Goal: Task Accomplishment & Management: Use online tool/utility

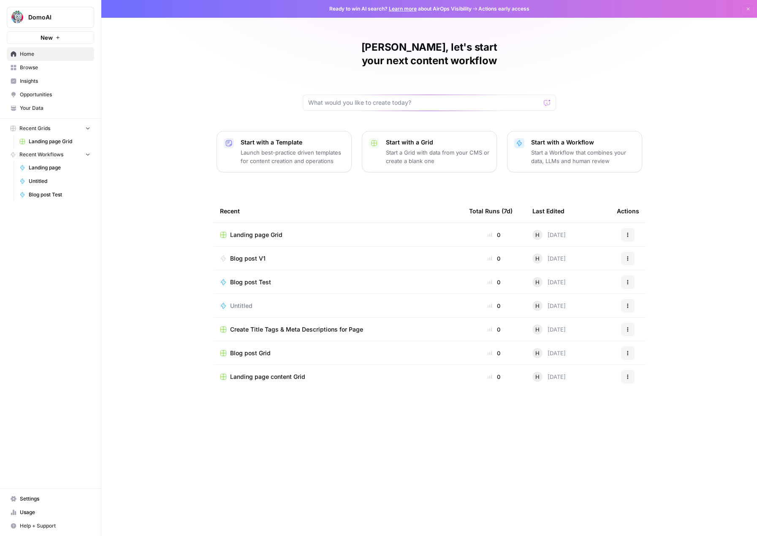
click at [33, 191] on span "Blog post Test" at bounding box center [60, 195] width 62 height 8
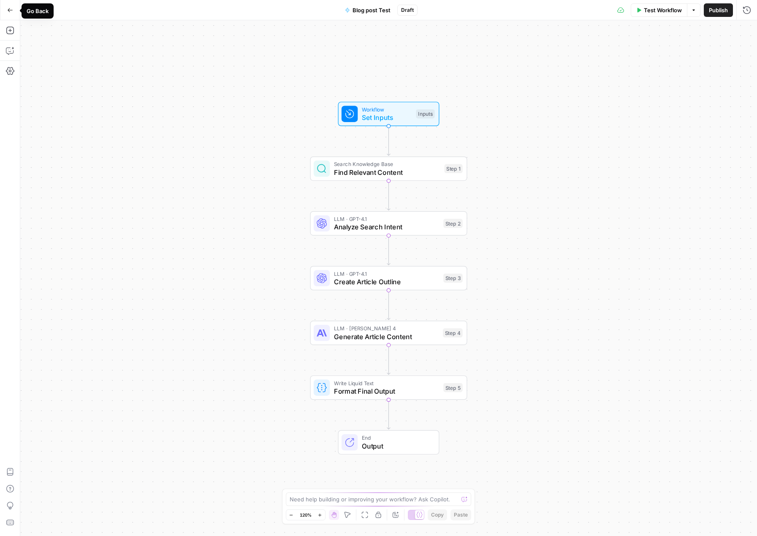
click at [10, 6] on button "Go Back" at bounding box center [10, 10] width 15 height 15
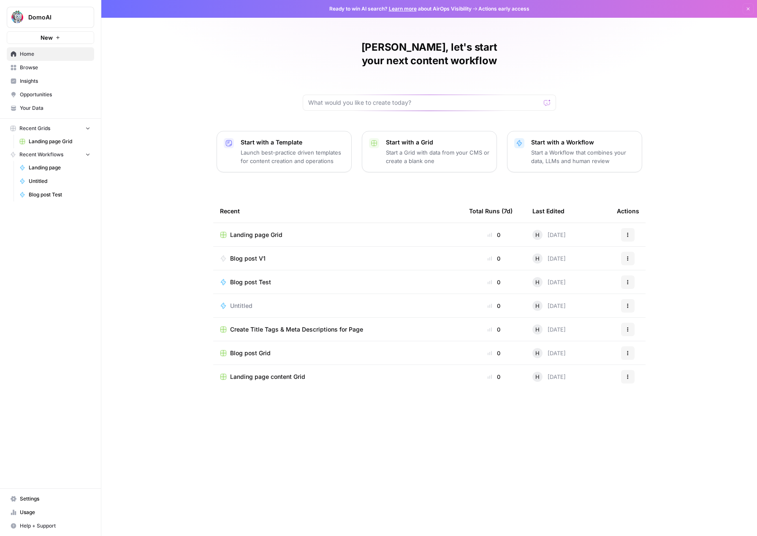
click at [34, 153] on span "Recent Workflows" at bounding box center [41, 155] width 44 height 8
click at [254, 254] on span "Blog post V1" at bounding box center [247, 258] width 35 height 8
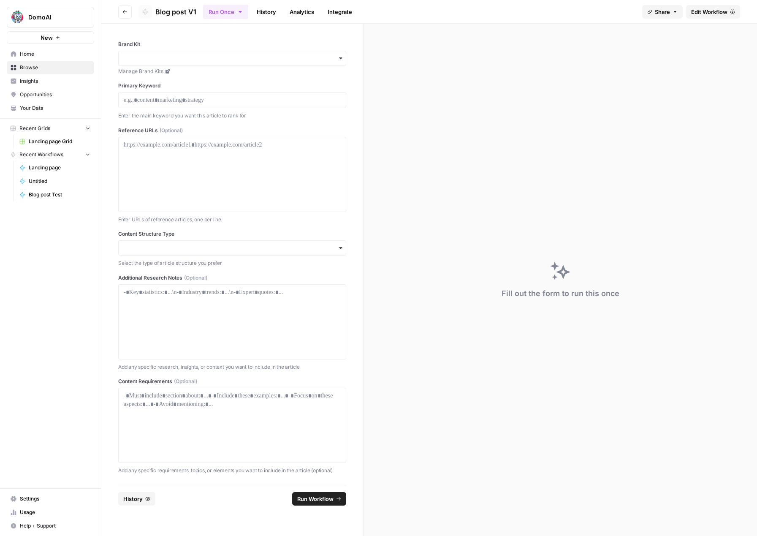
click at [176, 64] on div "button" at bounding box center [232, 58] width 228 height 15
click at [708, 12] on span "Edit Workflow" at bounding box center [710, 12] width 36 height 8
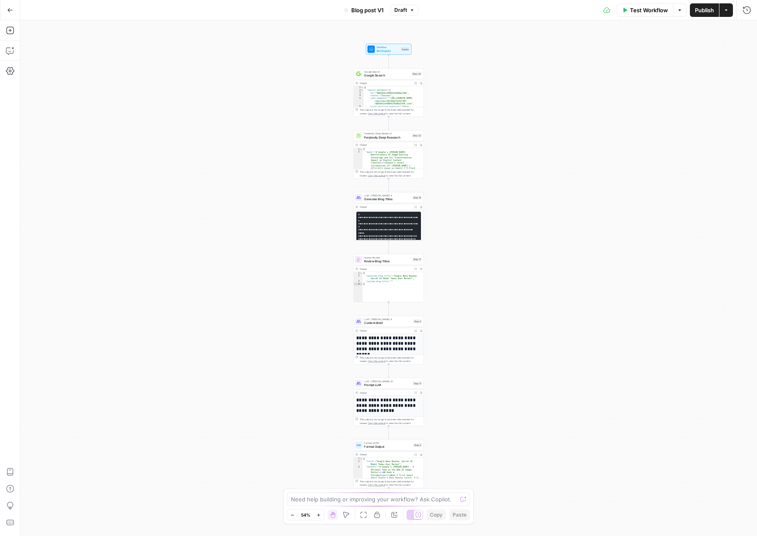
click at [3, 8] on button "Go Back" at bounding box center [10, 10] width 15 height 15
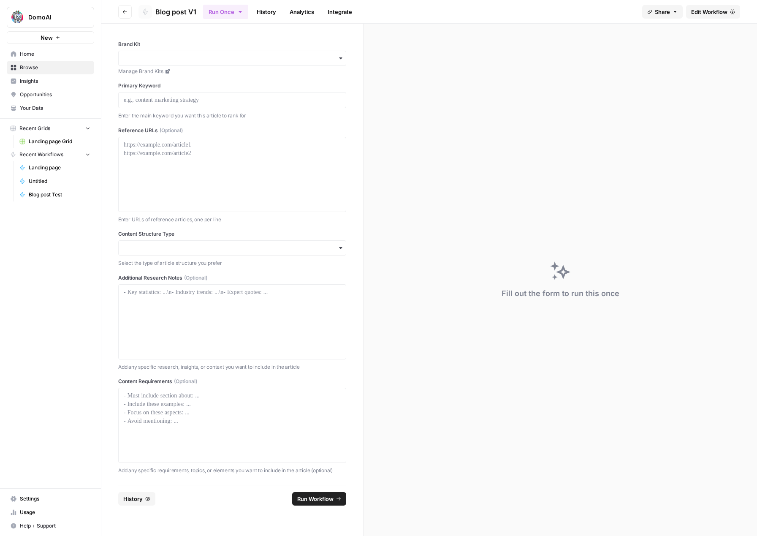
click at [733, 14] on icon at bounding box center [732, 11] width 5 height 5
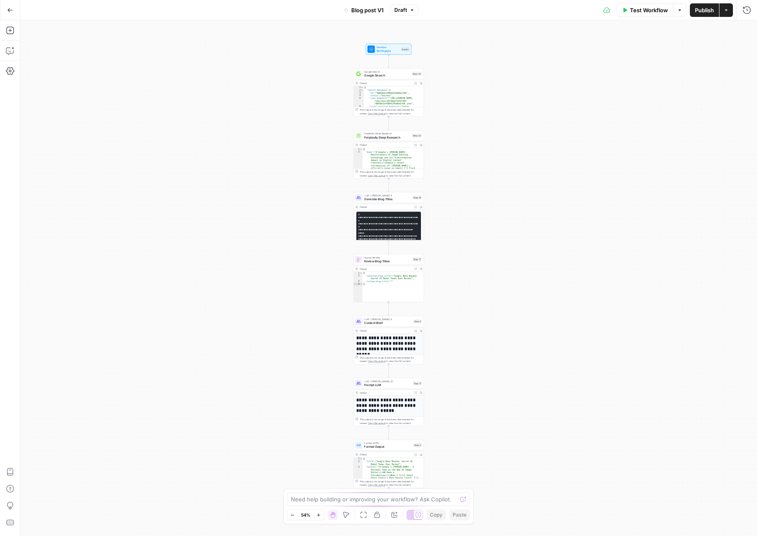
click at [729, 11] on icon "button" at bounding box center [726, 10] width 5 height 5
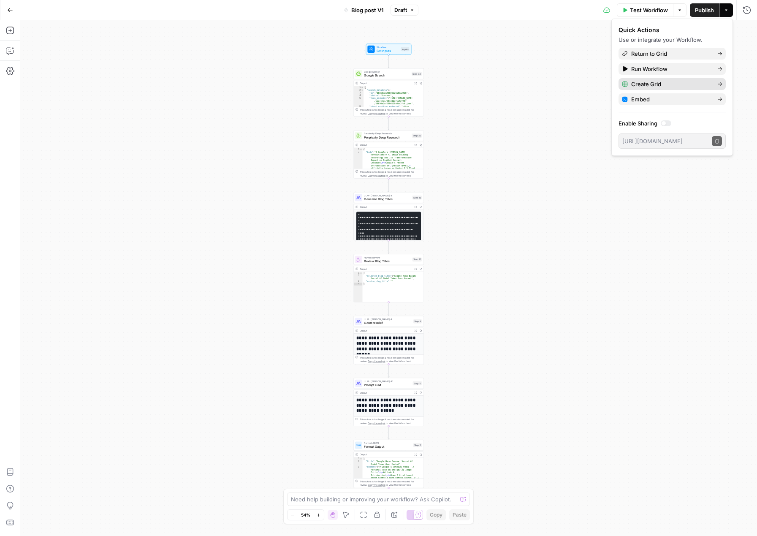
click at [651, 86] on span "Create Grid" at bounding box center [671, 84] width 79 height 8
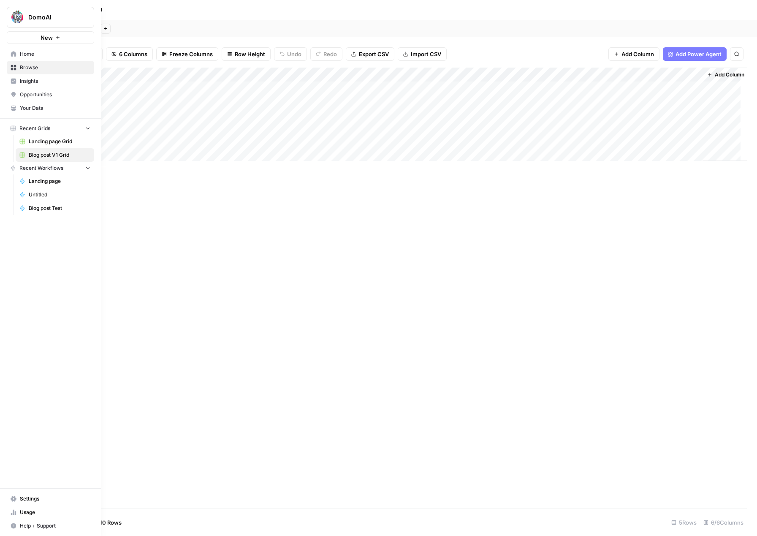
click at [40, 172] on button "Recent Workflows" at bounding box center [50, 168] width 87 height 13
click at [17, 51] on link "Home" at bounding box center [50, 54] width 87 height 14
click at [11, 55] on icon at bounding box center [13, 53] width 5 height 5
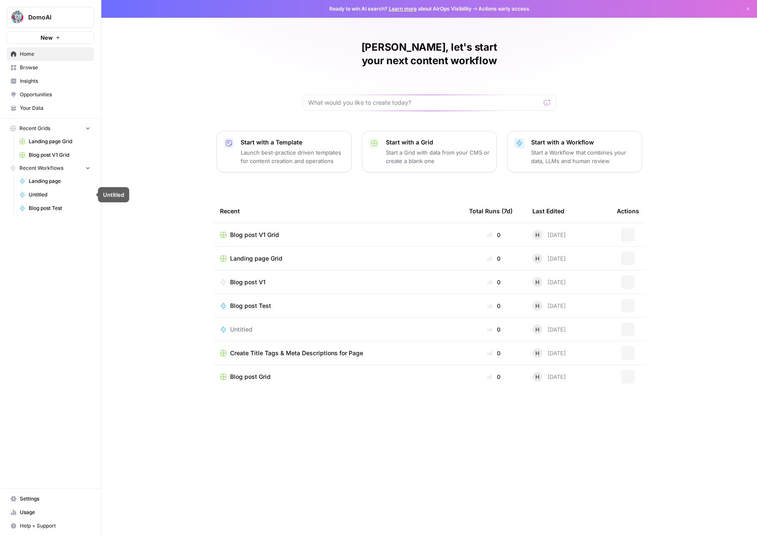
click at [46, 204] on span "Blog post Test" at bounding box center [60, 208] width 62 height 8
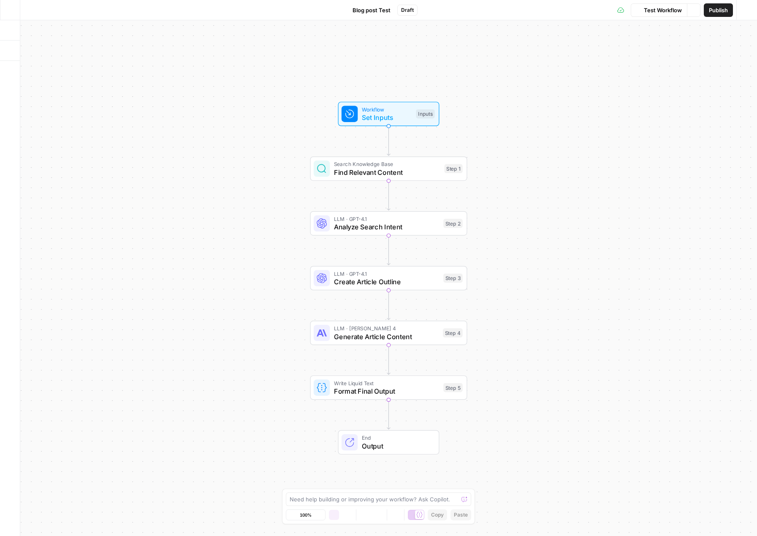
click at [10, 11] on icon "button" at bounding box center [10, 10] width 6 height 6
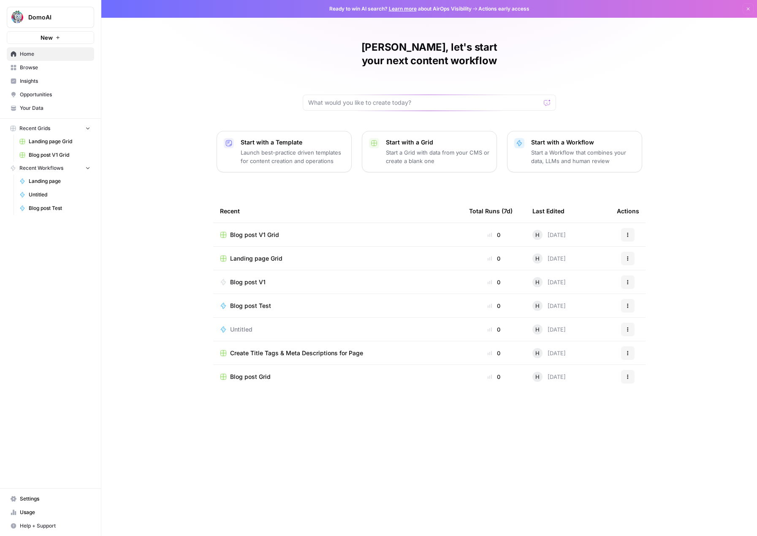
click at [245, 274] on td "Blog post V1" at bounding box center [337, 281] width 249 height 23
click at [634, 275] on button "Actions" at bounding box center [628, 282] width 14 height 14
click at [648, 301] on span "Edit in Studio" at bounding box center [672, 300] width 68 height 8
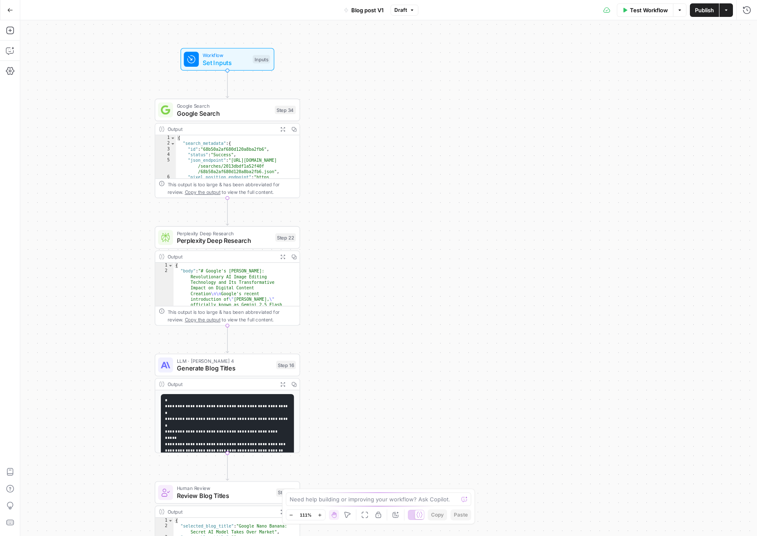
click at [233, 67] on span "Set Inputs" at bounding box center [226, 62] width 46 height 9
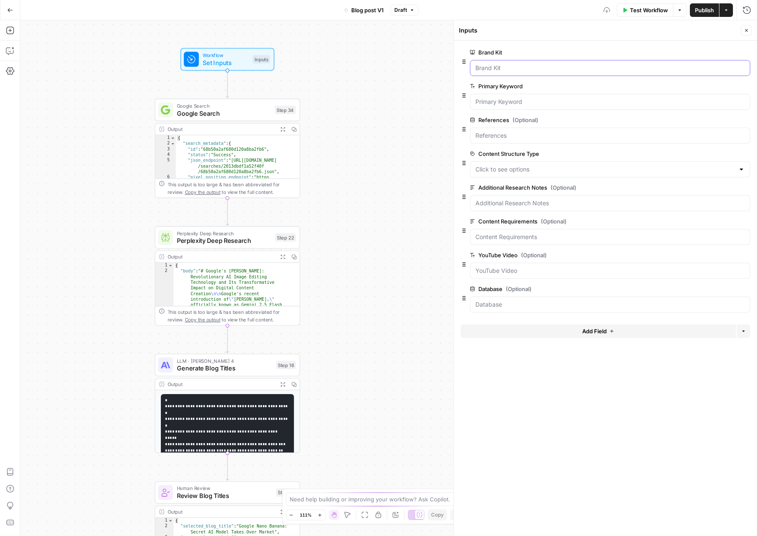
click at [544, 70] on Kit "Brand Kit" at bounding box center [611, 68] width 270 height 8
click at [541, 75] on div at bounding box center [610, 68] width 280 height 16
click at [534, 68] on Kit "Brand Kit" at bounding box center [611, 68] width 270 height 8
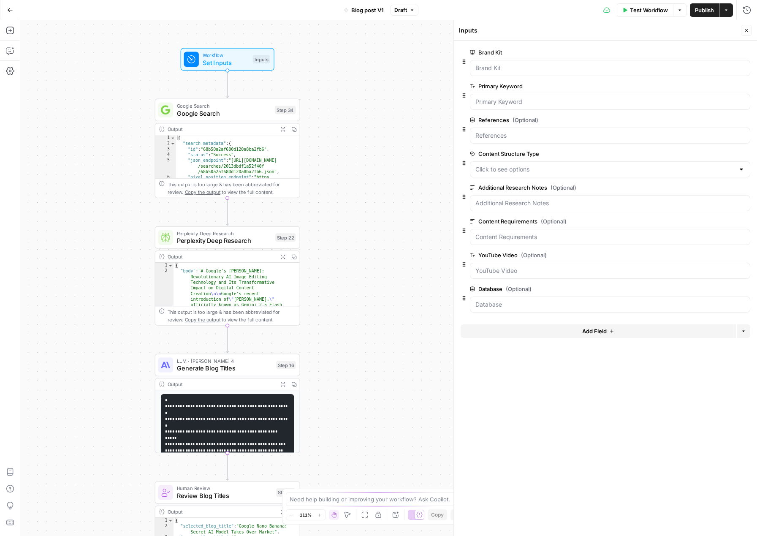
click at [635, 13] on span "Test Workflow" at bounding box center [649, 10] width 38 height 8
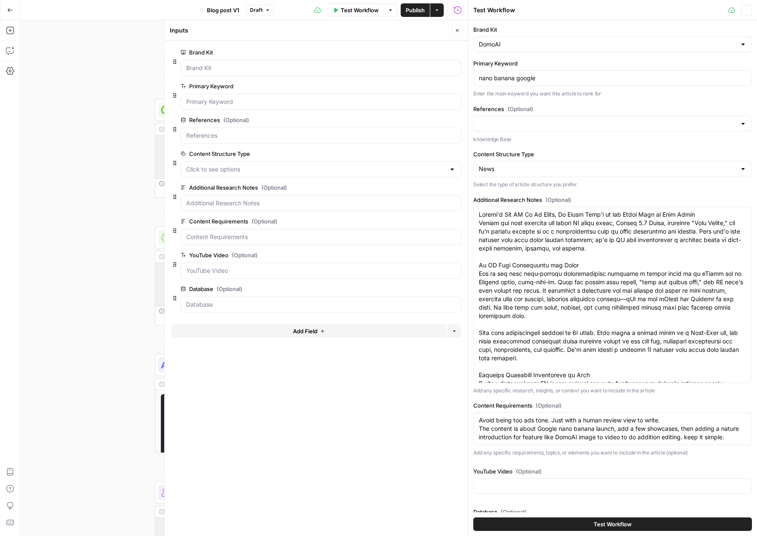
type input "Blog post"
click at [501, 47] on input "Brand Kit" at bounding box center [608, 44] width 258 height 8
type input "DomoAI"
click at [574, 108] on label "References (Optional)" at bounding box center [613, 109] width 279 height 8
click at [574, 120] on input "Blog post" at bounding box center [607, 124] width 256 height 8
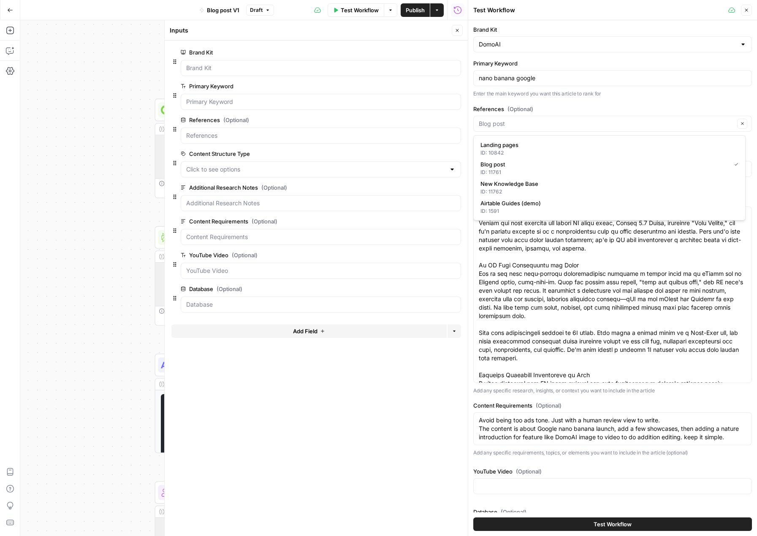
type input "Blog post"
click at [530, 73] on div "nano banana google" at bounding box center [613, 78] width 279 height 16
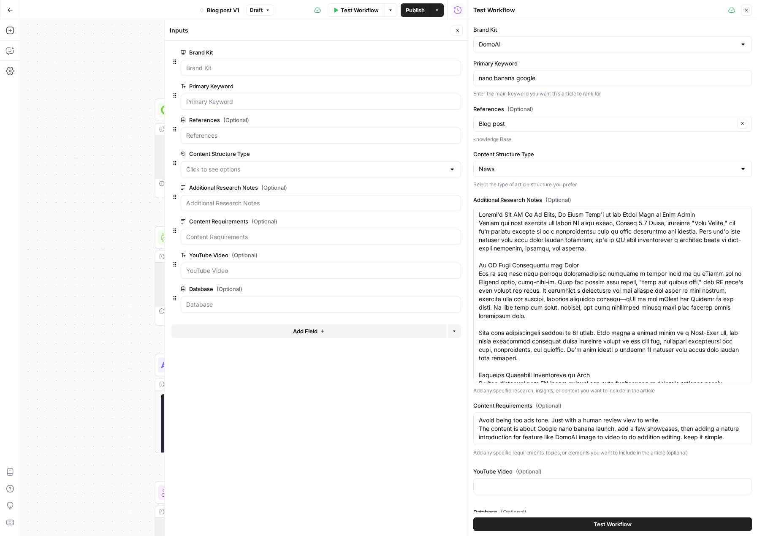
click at [530, 73] on div "nano banana google" at bounding box center [613, 78] width 279 height 16
click at [531, 75] on input "nano banana google" at bounding box center [613, 78] width 268 height 8
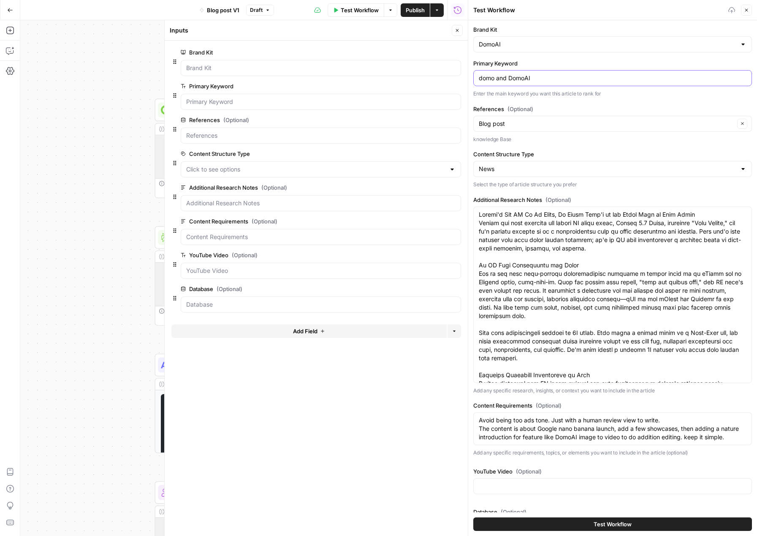
click at [502, 80] on input "domo and DomoAI" at bounding box center [613, 78] width 268 height 8
type input "domo and DomoAI"
click at [549, 76] on input "domo and DomoAI" at bounding box center [613, 78] width 268 height 8
click at [498, 130] on div "Blog post Clear" at bounding box center [613, 124] width 279 height 16
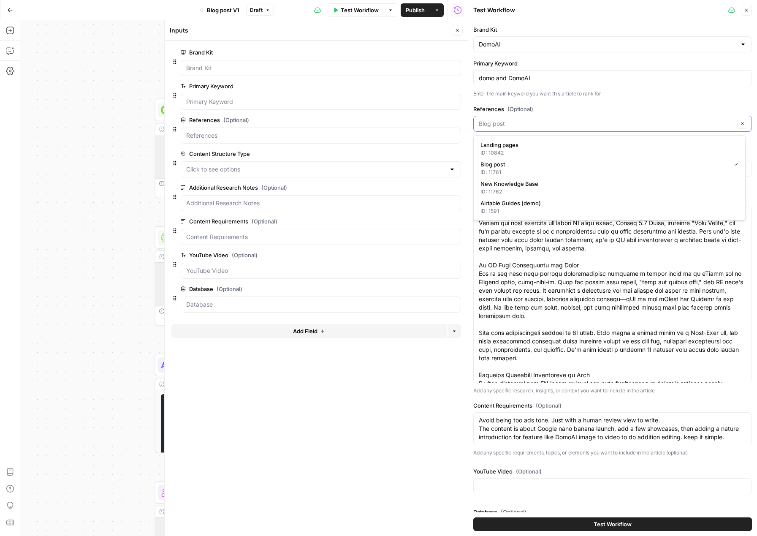
click at [495, 123] on input "References (Optional)" at bounding box center [607, 124] width 256 height 8
type input "Blog post"
click at [508, 120] on input "References (Optional)" at bounding box center [607, 124] width 256 height 8
click at [738, 126] on button "Clear" at bounding box center [743, 124] width 10 height 10
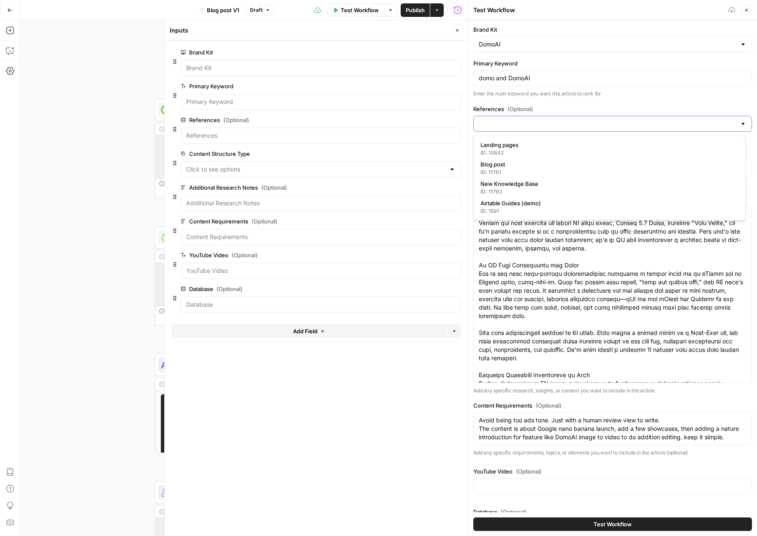
click at [501, 121] on input "References (Optional)" at bounding box center [608, 124] width 258 height 8
click at [491, 171] on input "Content Structure Type" at bounding box center [608, 169] width 258 height 8
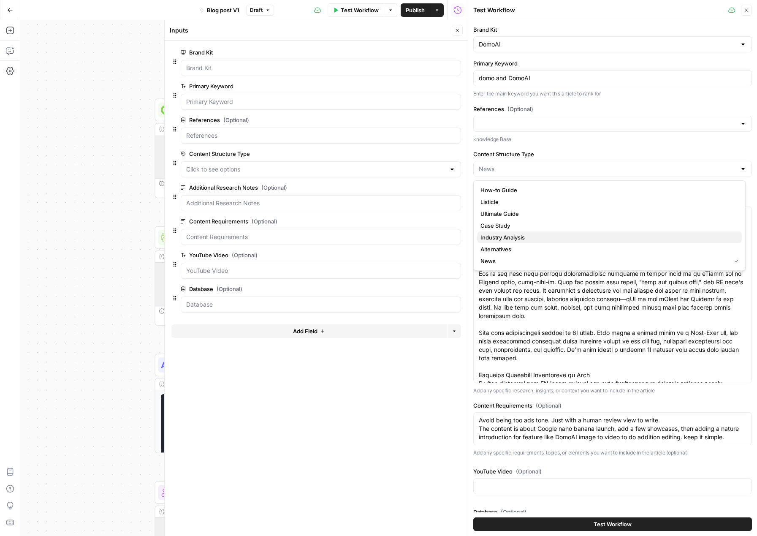
click at [493, 235] on span "Industry Analysis" at bounding box center [608, 237] width 255 height 8
type input "Industry Analysis"
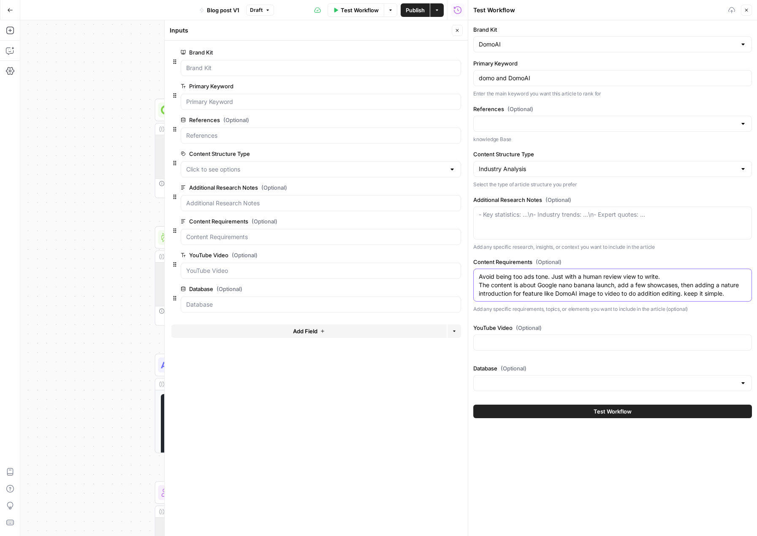
click at [528, 285] on textarea "Avoid being too ads tone. Just with a human review view to write. The content i…" at bounding box center [613, 284] width 268 height 25
click at [526, 283] on textarea "Avoid being too ads tone. Just with a human review view to write. The content i…" at bounding box center [613, 284] width 268 height 25
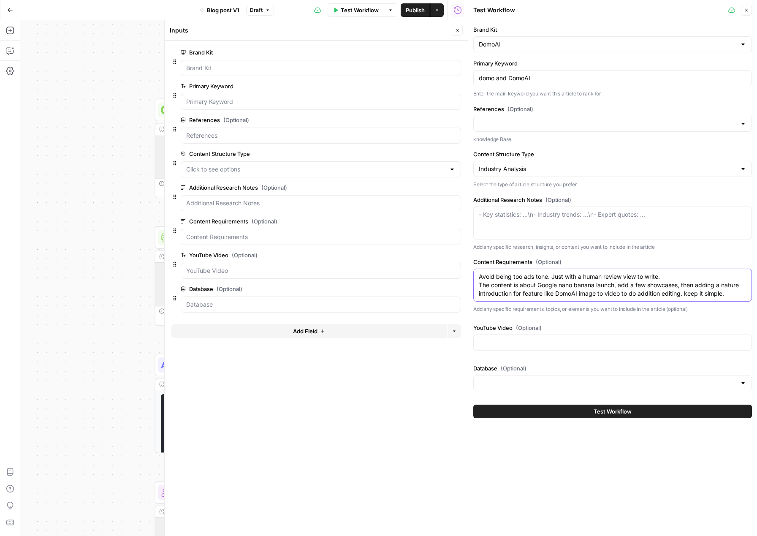
drag, startPoint x: 537, startPoint y: 287, endPoint x: 746, endPoint y: 302, distance: 209.7
click at [747, 303] on div "Content Requirements (Optional) Avoid being too ads tone. Just with a human rev…" at bounding box center [613, 286] width 279 height 56
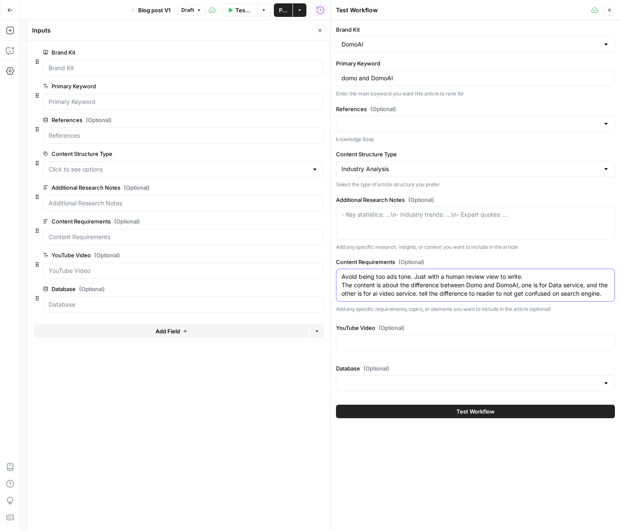
click at [362, 282] on textarea "Avoid being too ads tone. Just with a human review view to write. The content i…" at bounding box center [475, 284] width 268 height 25
click at [373, 298] on textarea "Avoid being too ads tone. Just with a human review view to write. The content i…" at bounding box center [475, 284] width 268 height 25
paste textarea "clear up a common point of confusion: Domo and DomoAI may sound similar, but th…"
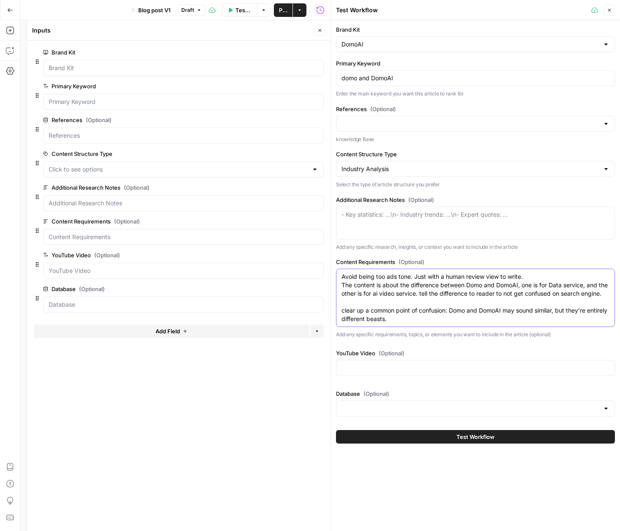
click at [343, 319] on textarea "Avoid being too ads tone. Just with a human review view to write. The content i…" at bounding box center [475, 297] width 268 height 51
click at [404, 320] on textarea "Avoid being too ads tone. Just with a human review view to write. The content i…" at bounding box center [475, 297] width 268 height 51
type textarea "Avoid being too ads tone. Just with a human review view to write. The content i…"
click at [376, 442] on button "Test Workflow" at bounding box center [475, 437] width 279 height 14
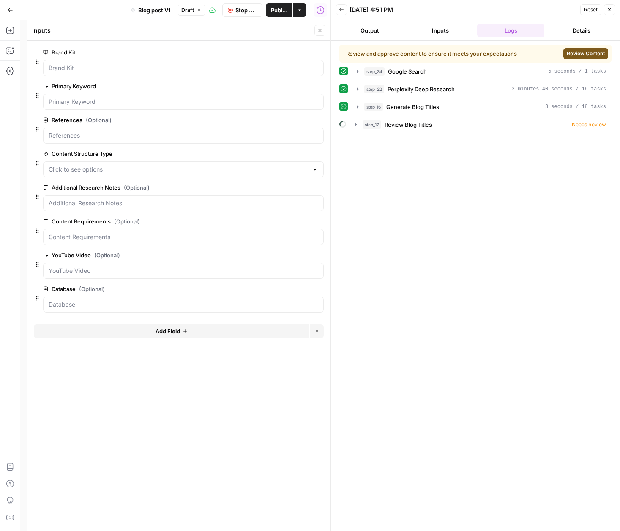
click at [573, 52] on span "Review Content" at bounding box center [585, 54] width 38 height 8
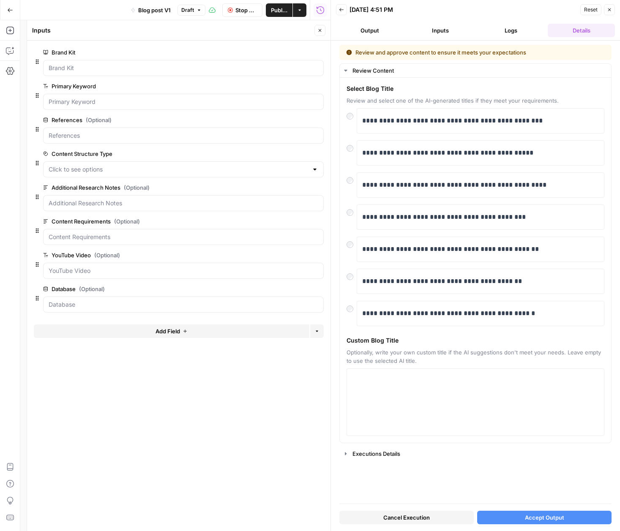
click at [530, 524] on button "Accept Output" at bounding box center [544, 518] width 134 height 14
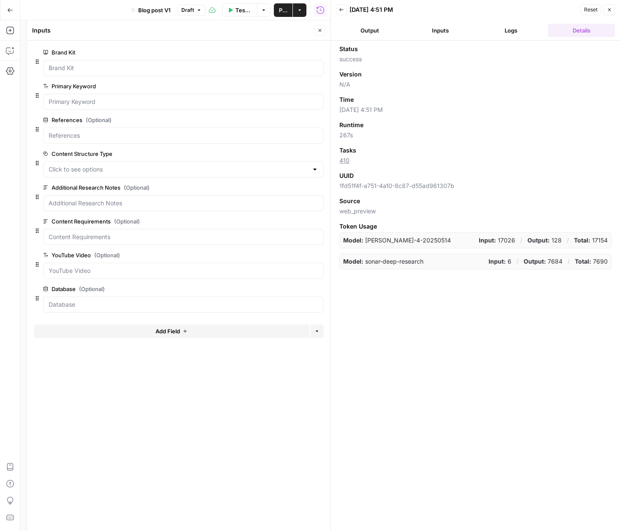
click at [376, 35] on button "Output" at bounding box center [369, 31] width 67 height 14
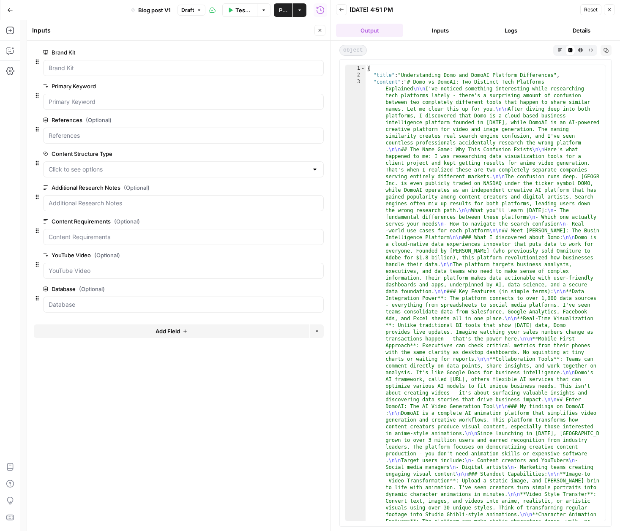
click at [557, 49] on button "Markdown" at bounding box center [560, 50] width 10 height 10
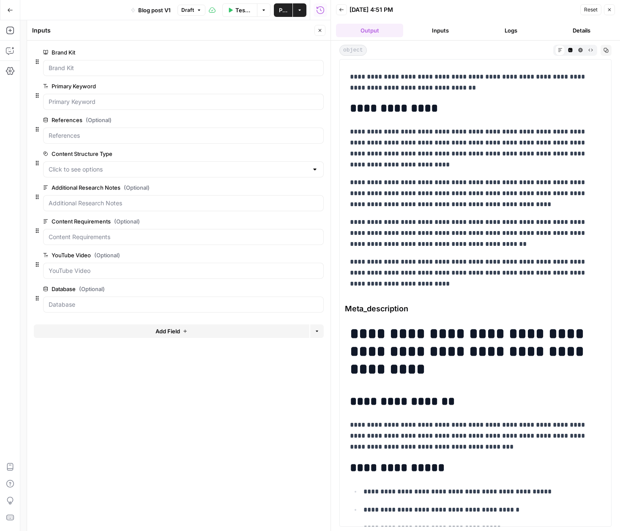
scroll to position [2914, 0]
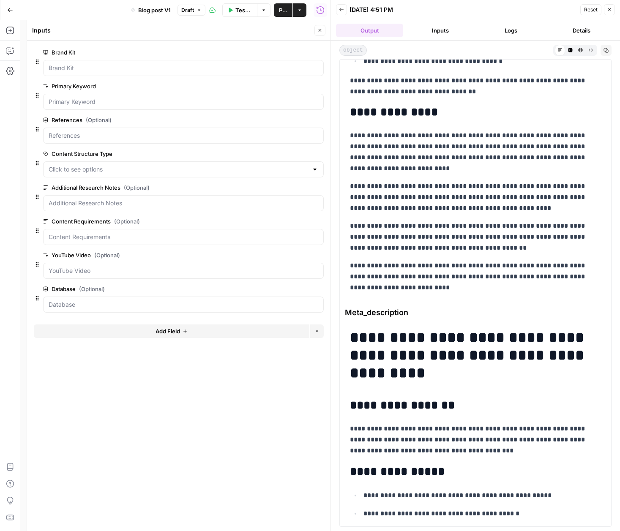
click at [508, 31] on button "Logs" at bounding box center [510, 31] width 67 height 14
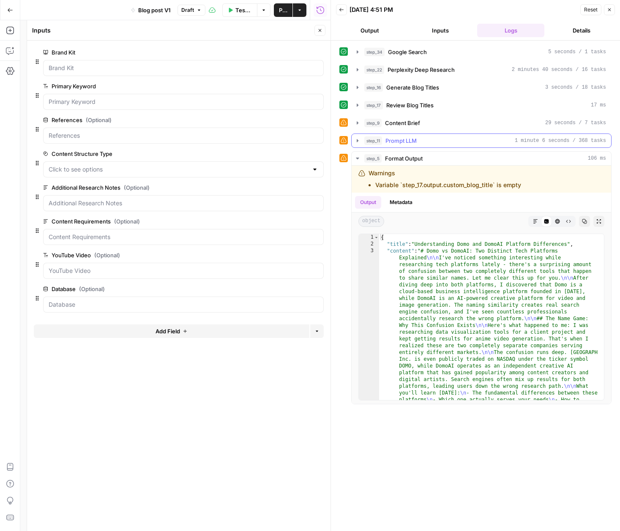
click at [356, 144] on button "step_11 Prompt LLM 1 minute 6 seconds / 368 tasks" at bounding box center [480, 141] width 259 height 14
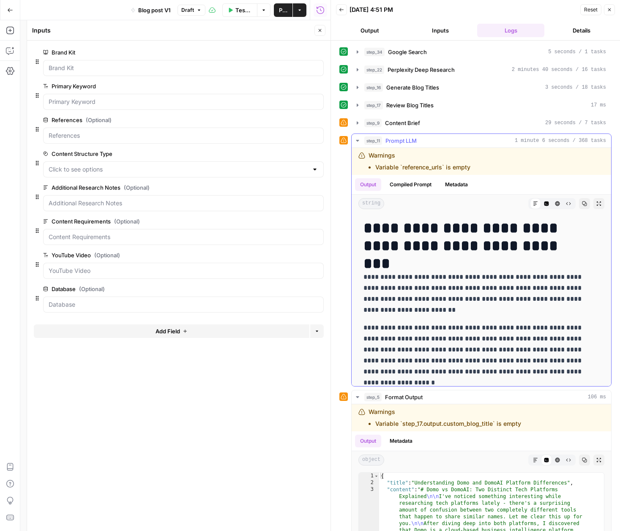
click at [596, 204] on icon "button" at bounding box center [598, 203] width 5 height 5
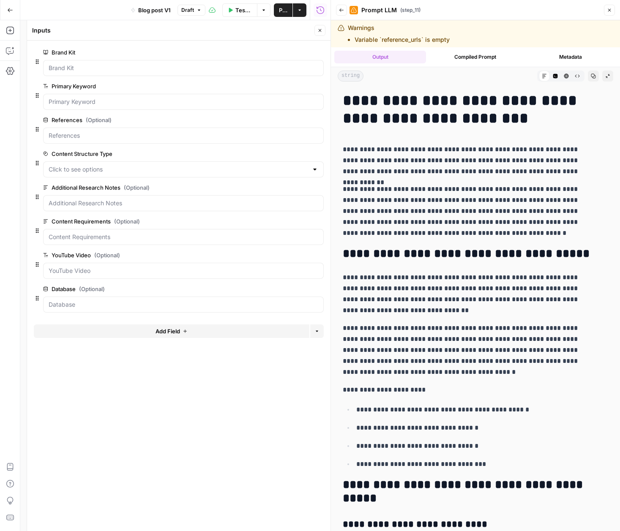
click at [591, 76] on icon "button" at bounding box center [593, 76] width 5 height 5
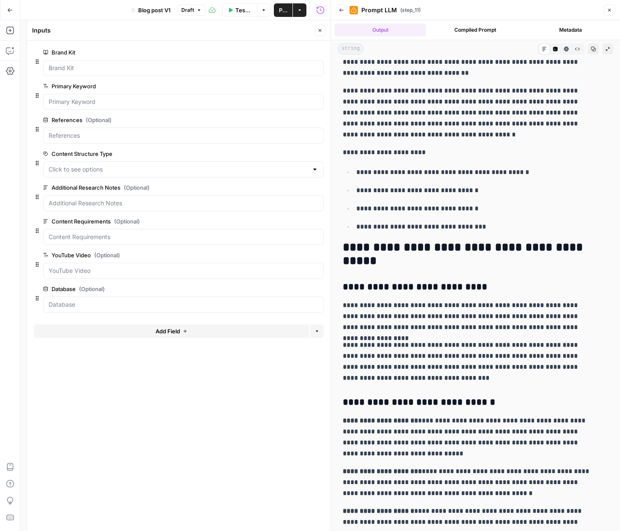
scroll to position [0, 0]
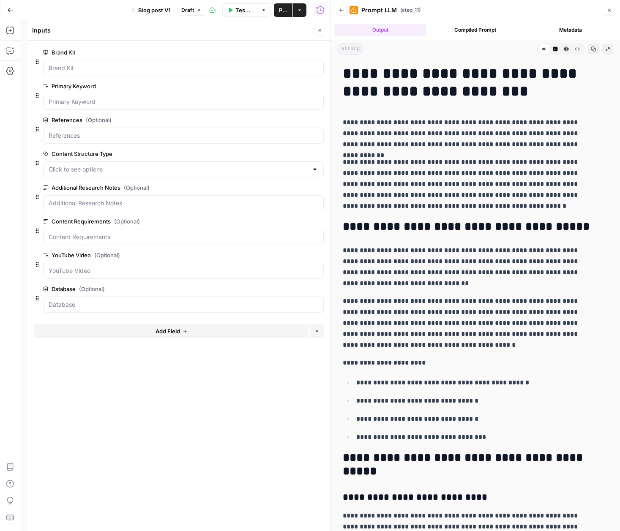
click at [340, 11] on icon "button" at bounding box center [341, 9] width 4 height 3
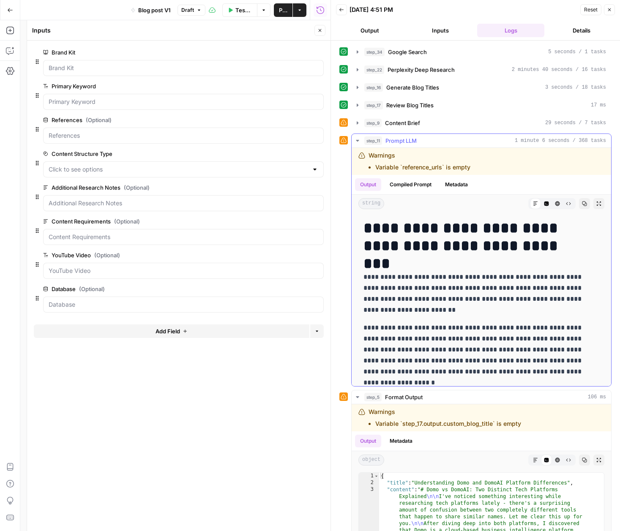
click at [455, 184] on button "Metadata" at bounding box center [456, 184] width 33 height 13
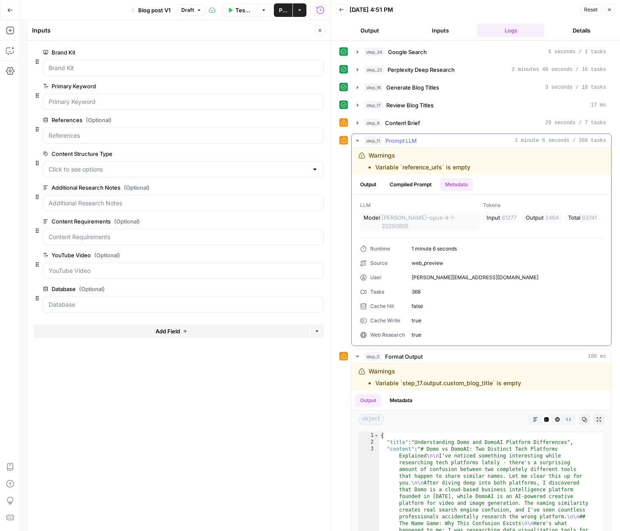
click at [411, 186] on button "Compiled Prompt" at bounding box center [410, 184] width 52 height 13
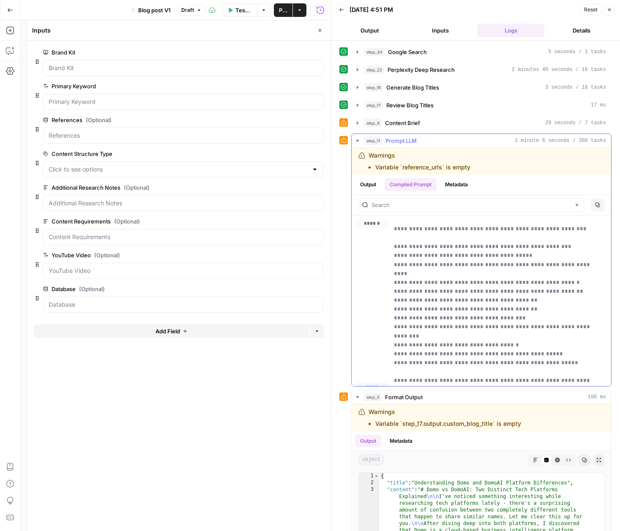
click at [367, 186] on button "Output" at bounding box center [368, 184] width 26 height 13
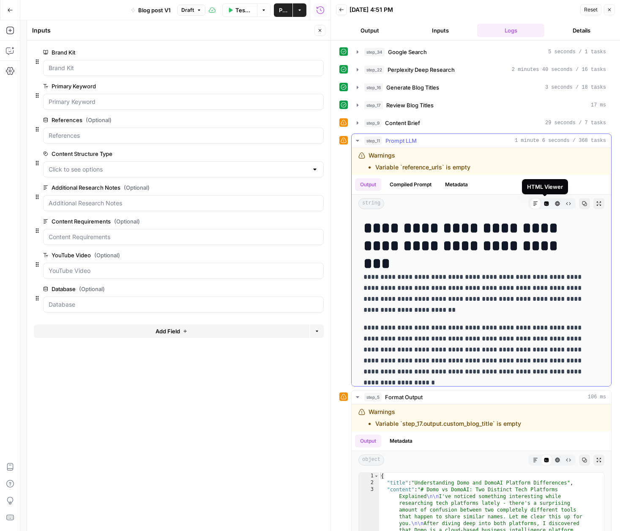
click at [552, 204] on button "HTML Viewer" at bounding box center [557, 203] width 11 height 11
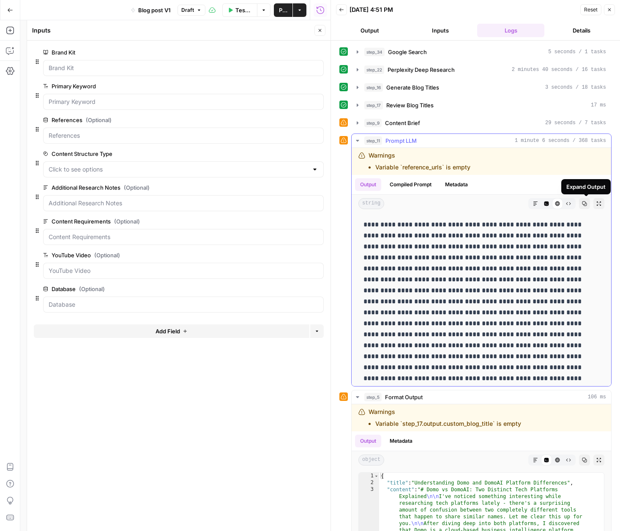
click at [596, 204] on icon "button" at bounding box center [598, 203] width 5 height 5
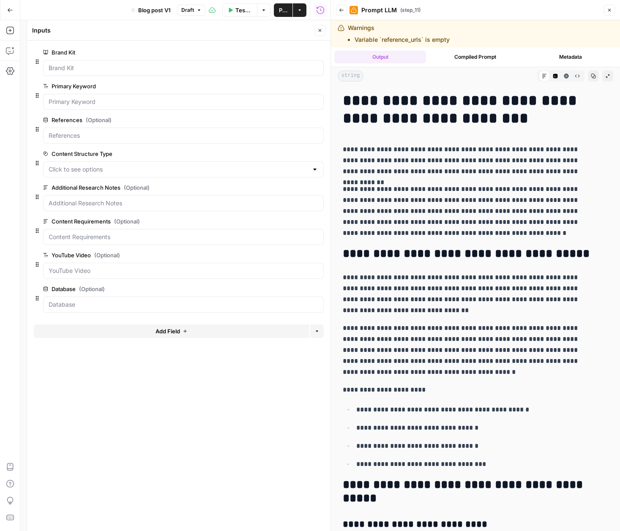
click at [591, 74] on icon "button" at bounding box center [593, 76] width 5 height 5
click at [605, 11] on button "Close" at bounding box center [609, 10] width 11 height 11
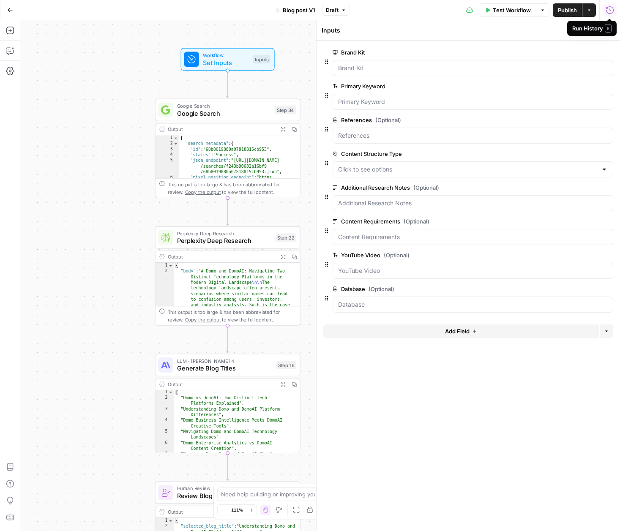
scroll to position [25, 0]
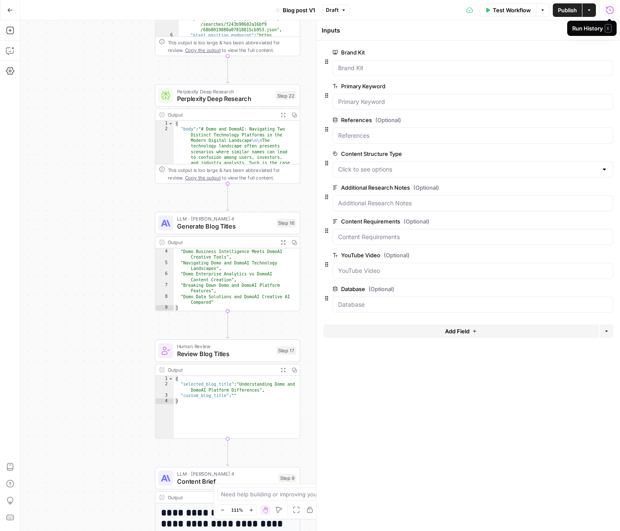
click at [280, 241] on icon "button" at bounding box center [282, 242] width 5 height 5
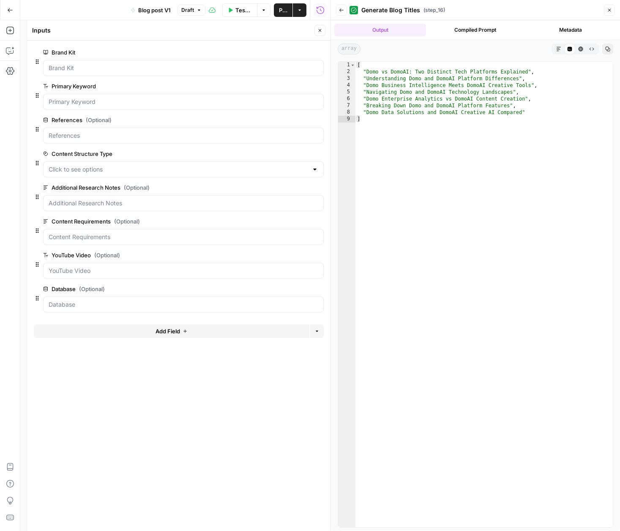
click at [555, 48] on button "Markdown" at bounding box center [558, 49] width 11 height 11
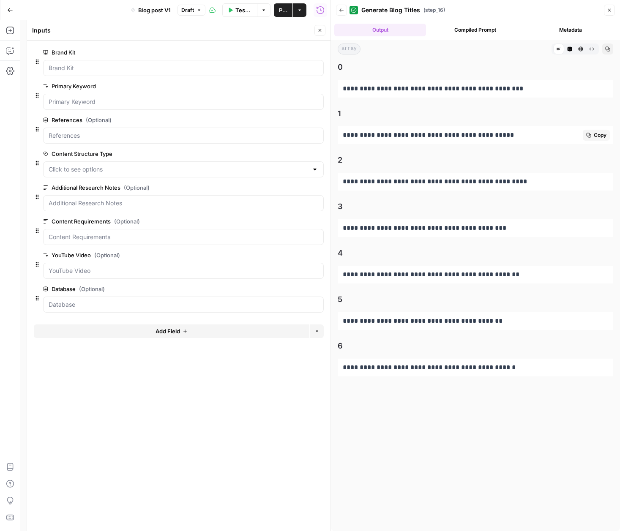
click at [401, 137] on p "**********" at bounding box center [475, 135] width 265 height 11
copy p "**********"
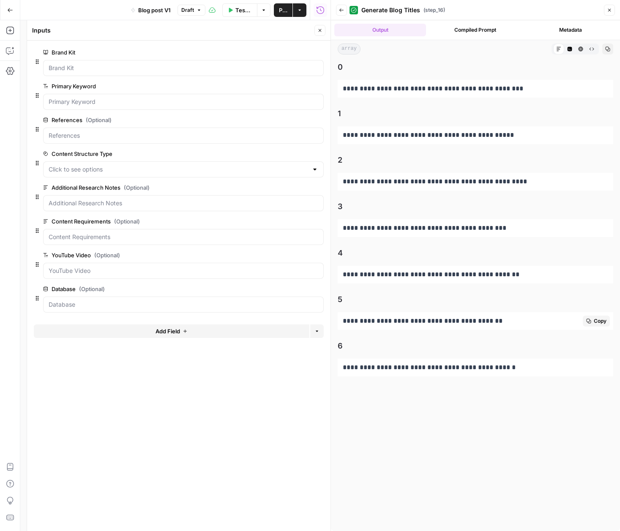
click at [379, 321] on p "**********" at bounding box center [475, 321] width 265 height 11
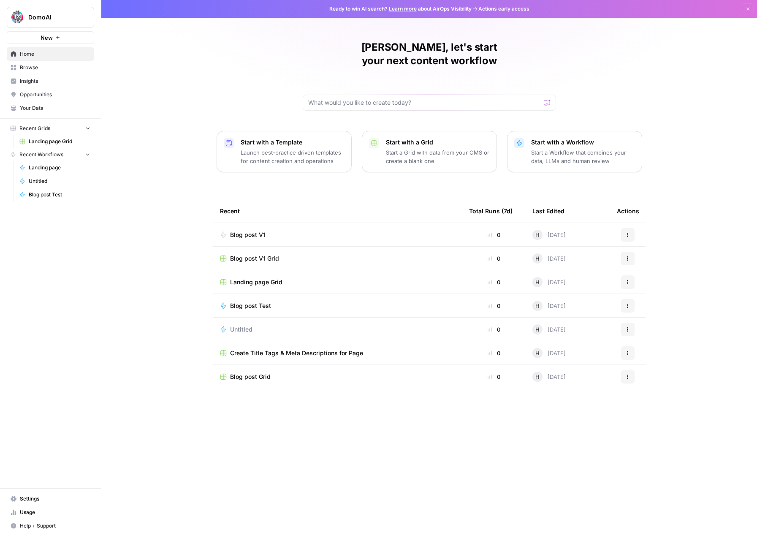
click at [34, 94] on span "Opportunities" at bounding box center [55, 95] width 71 height 8
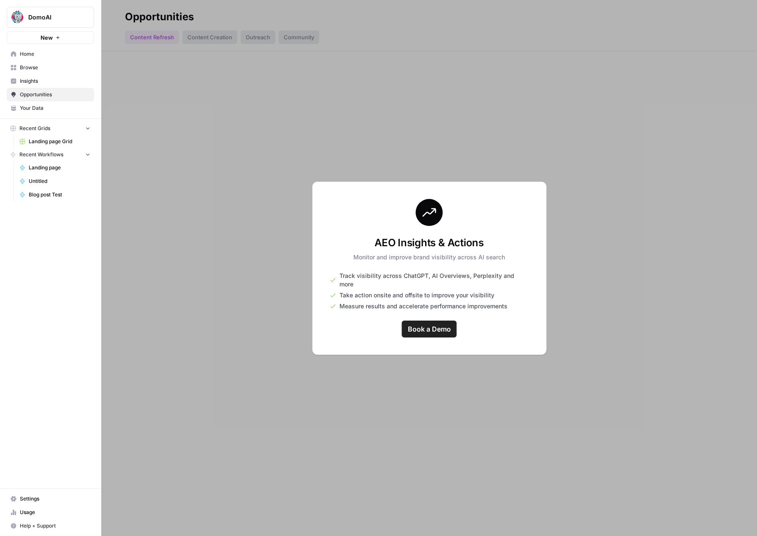
click at [438, 324] on span "Book a Demo" at bounding box center [429, 329] width 43 height 10
click at [386, 234] on div "AEO Insights & Actions Monitor and improve brand visibility across AI search Tr…" at bounding box center [429, 268] width 234 height 173
click at [26, 80] on span "Insights" at bounding box center [55, 81] width 71 height 8
click at [31, 90] on link "Opportunities" at bounding box center [50, 95] width 87 height 14
click at [31, 83] on span "Insights" at bounding box center [55, 81] width 71 height 8
